Goal: Task Accomplishment & Management: Complete application form

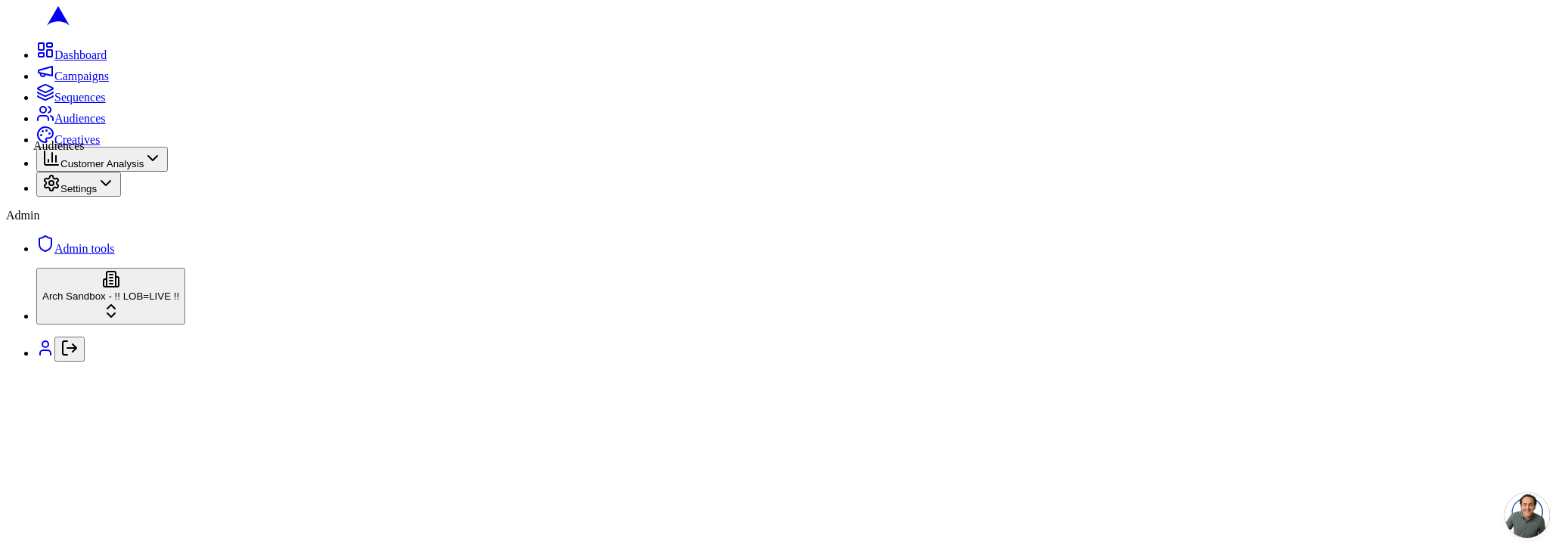
click at [37, 125] on link "Audiences" at bounding box center [71, 118] width 69 height 13
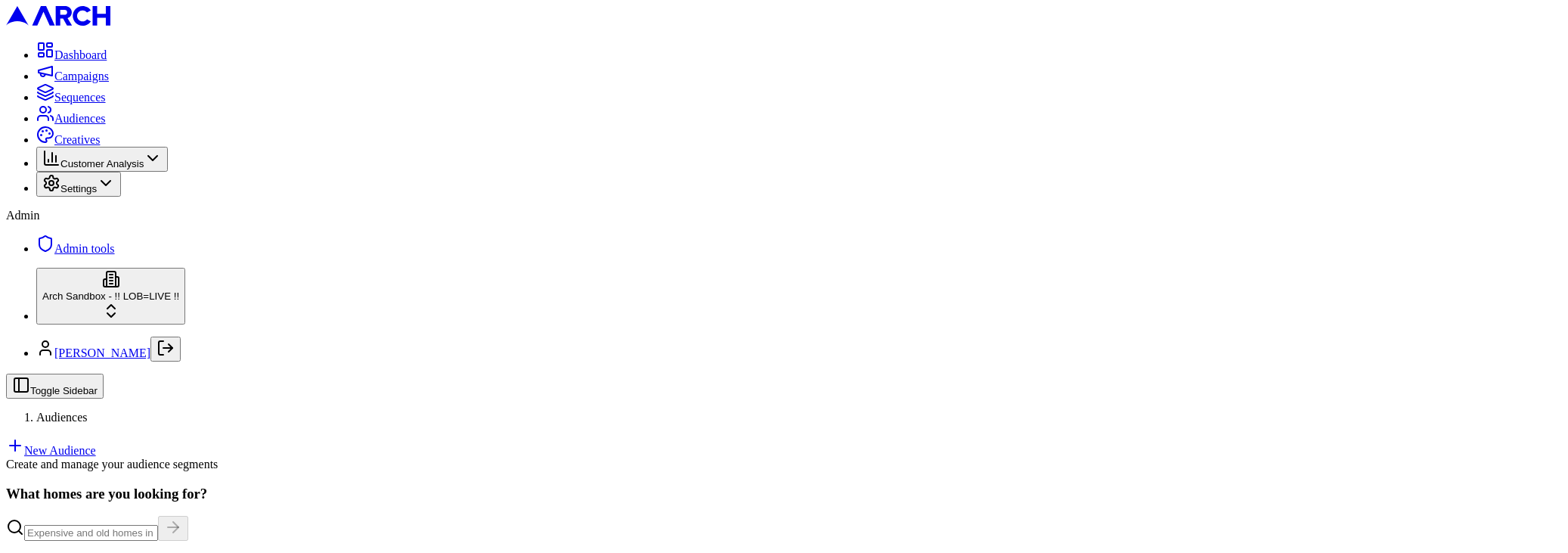
click at [93, 501] on html "Dashboard Campaigns Sequences Audiences Creatives Customer Analysis Settings Ad…" at bounding box center [784, 393] width 1568 height 787
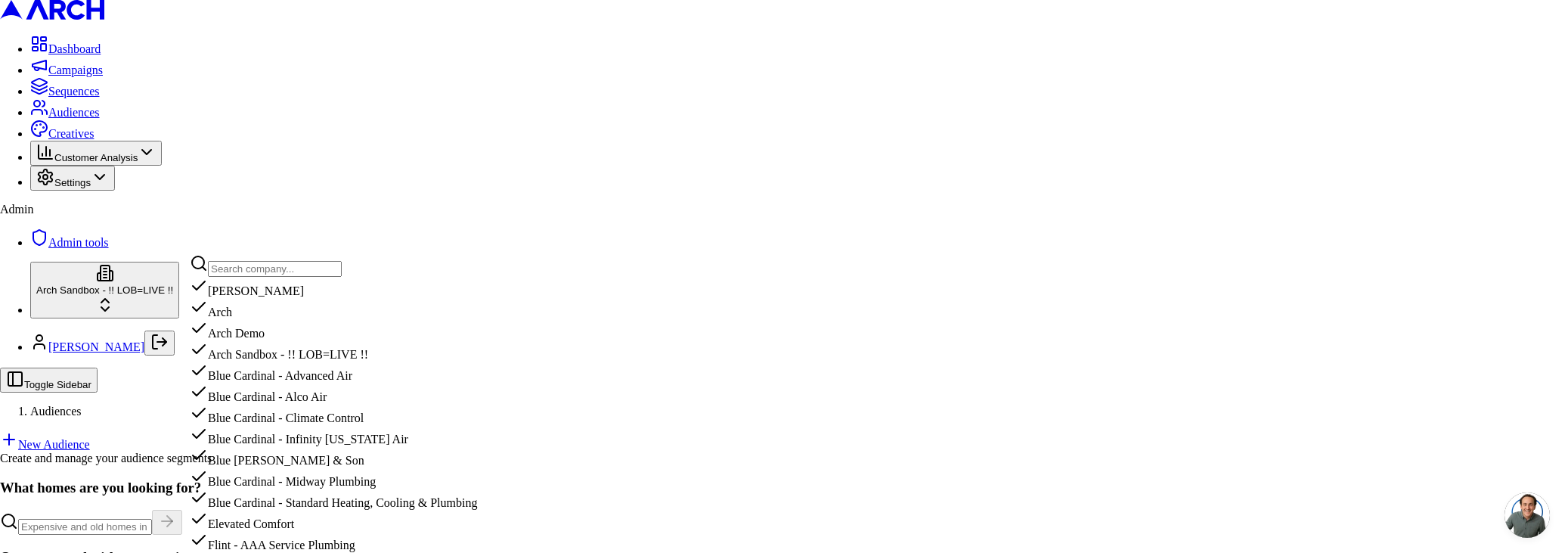
click at [292, 270] on input "text" at bounding box center [274, 269] width 134 height 16
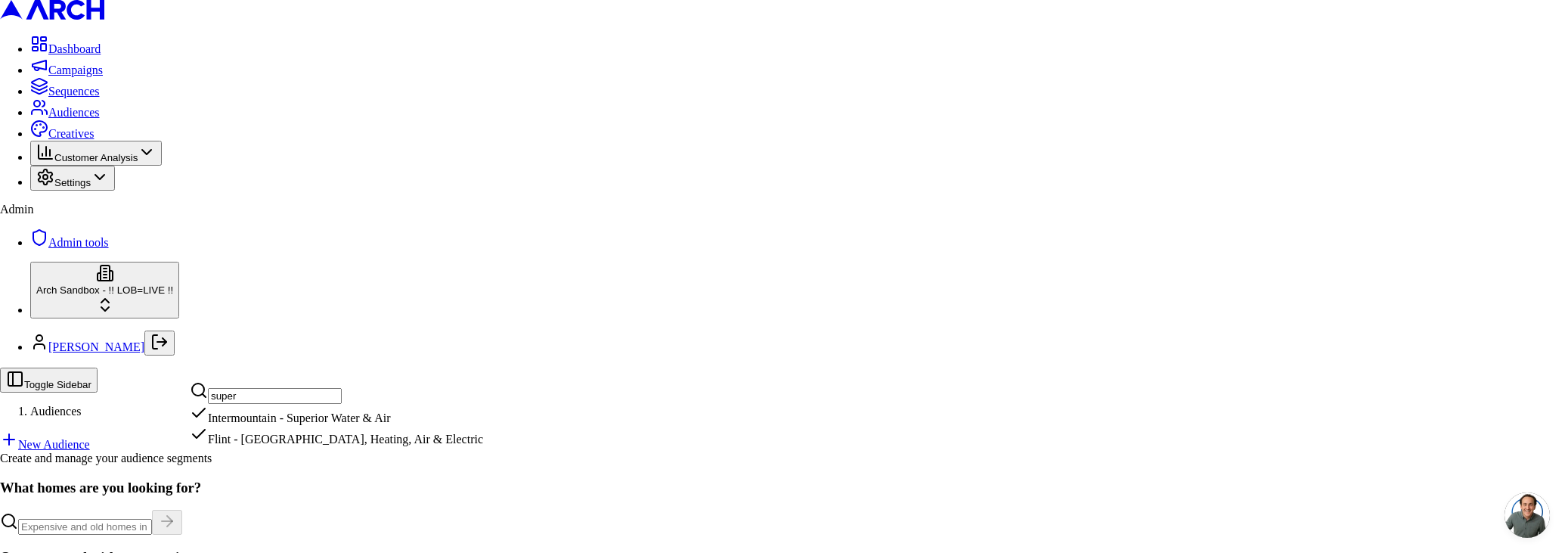
type input "super"
click at [278, 425] on div "Intermountain - Superior Water & Air" at bounding box center [337, 414] width 293 height 21
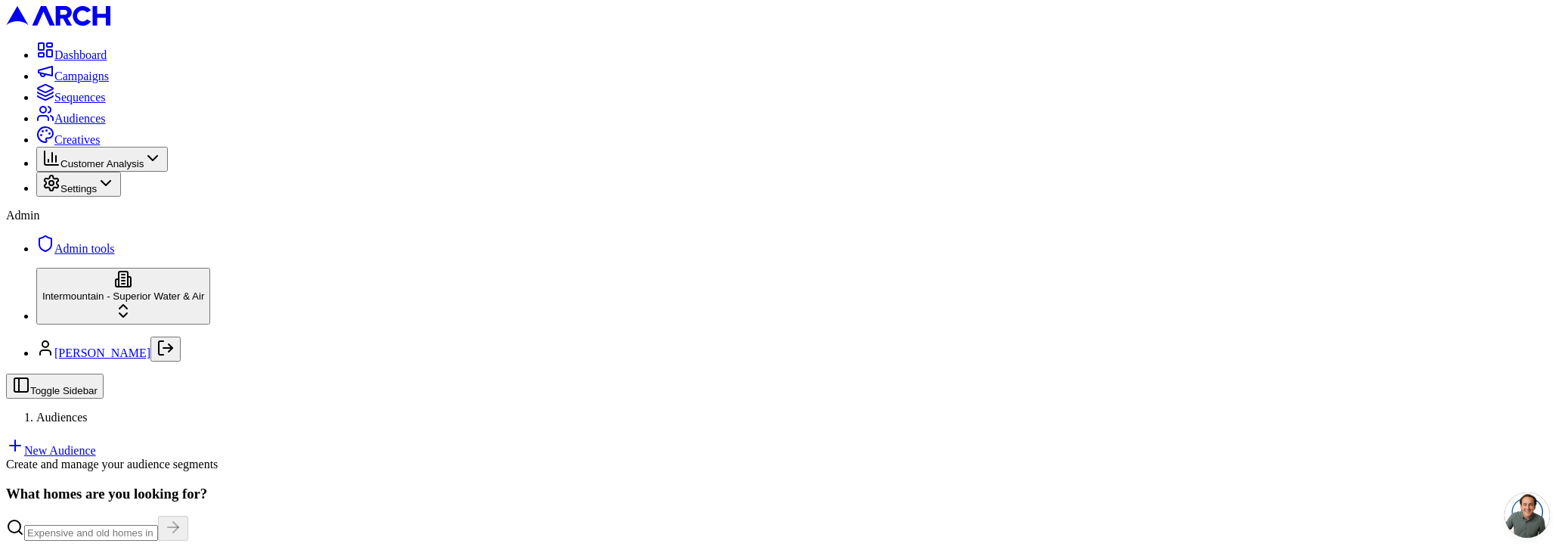
click at [96, 444] on link "New Audience" at bounding box center [51, 450] width 90 height 13
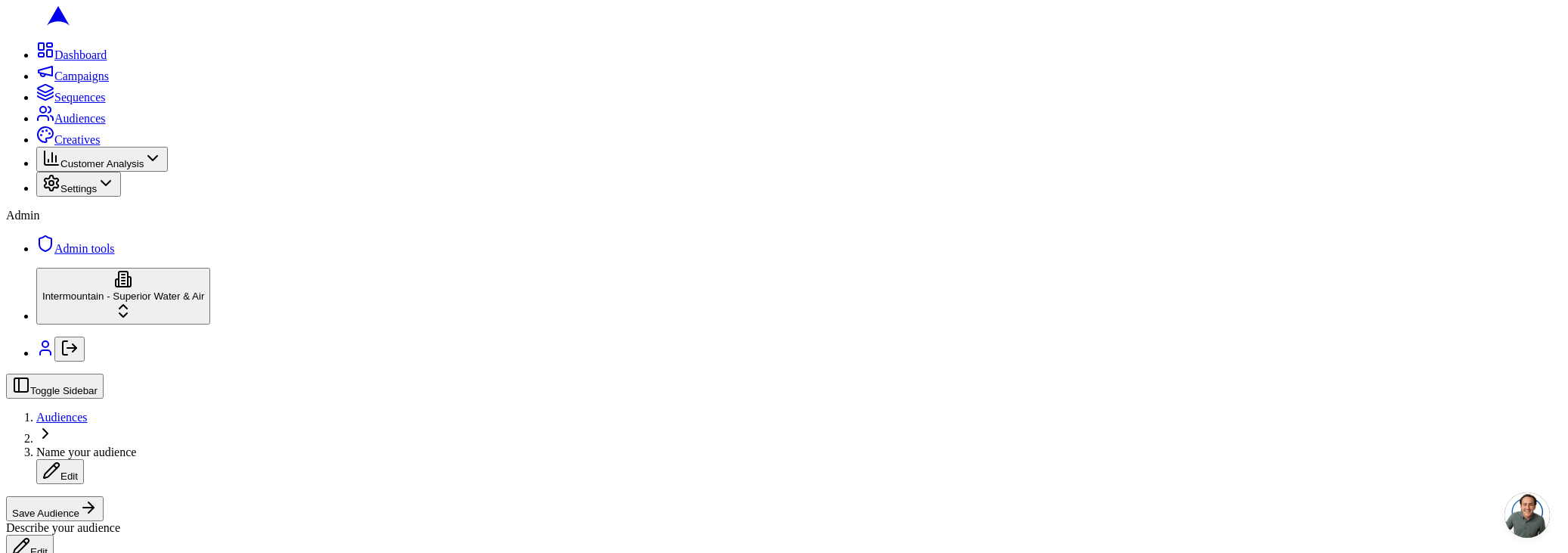
scroll to position [86, 0]
type button "on"
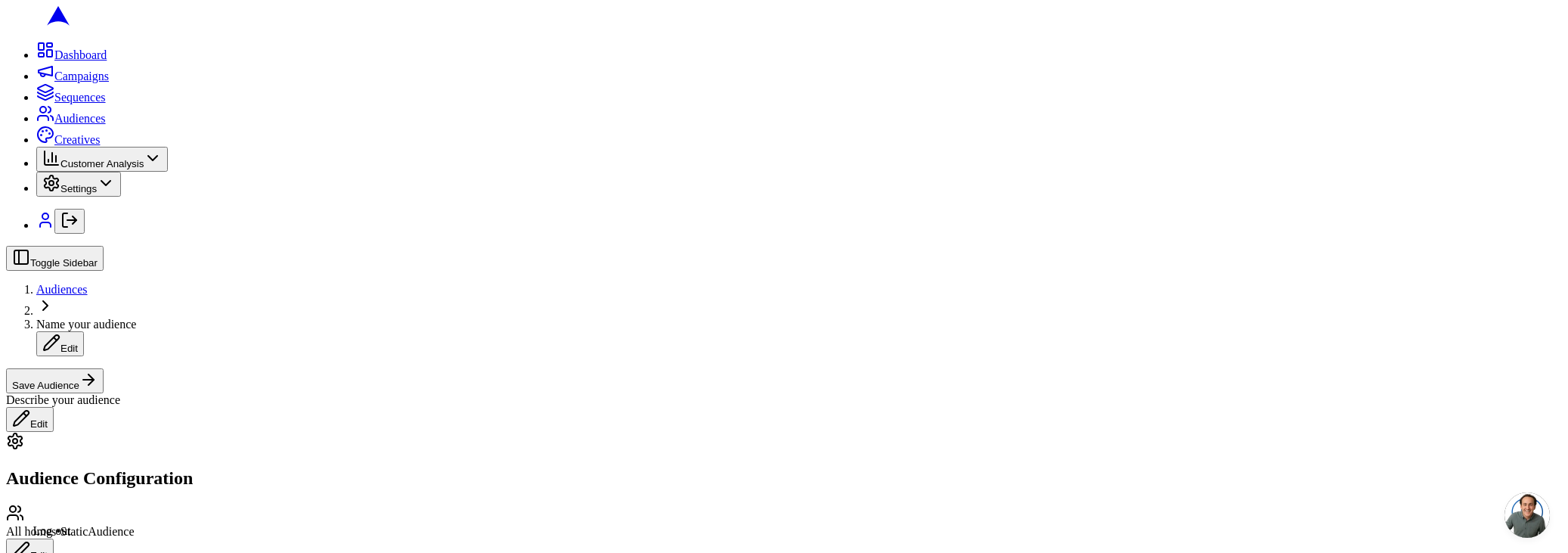
click at [60, 229] on icon "Log out" at bounding box center [69, 220] width 18 height 18
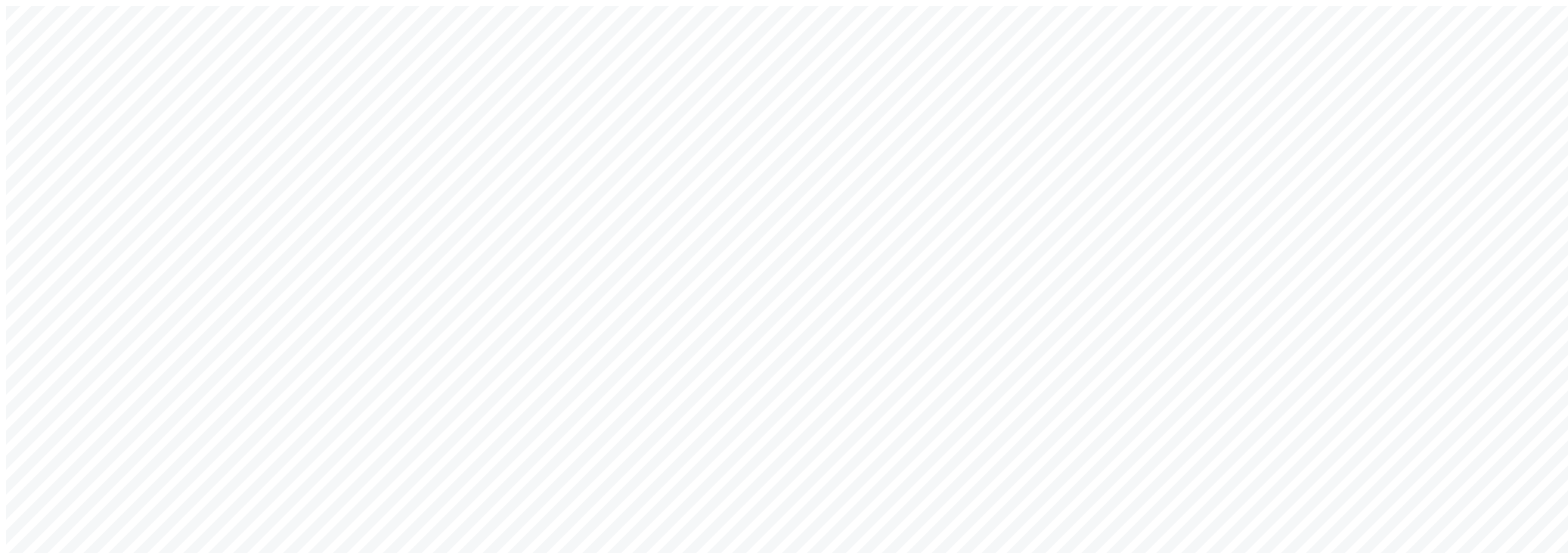
type input "a@[DOMAIN_NAME]"
